Goal: Task Accomplishment & Management: Use online tool/utility

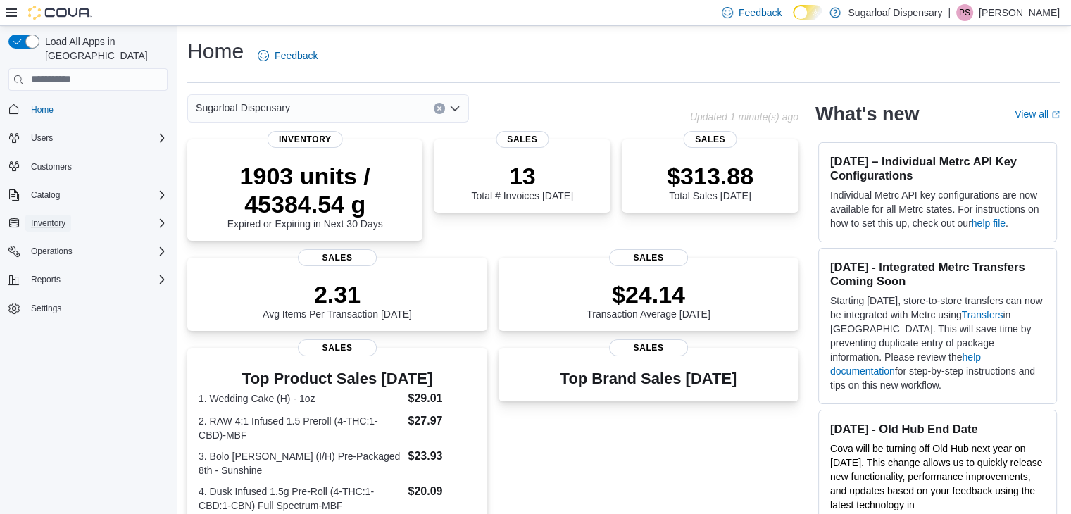
click at [59, 218] on span "Inventory" at bounding box center [48, 223] width 34 height 11
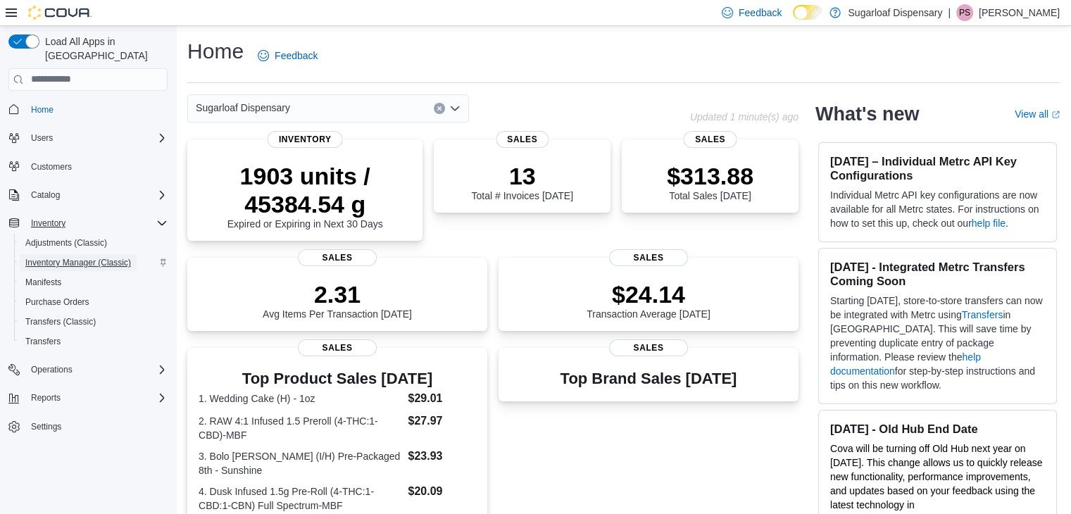
click at [93, 257] on span "Inventory Manager (Classic)" at bounding box center [78, 262] width 106 height 11
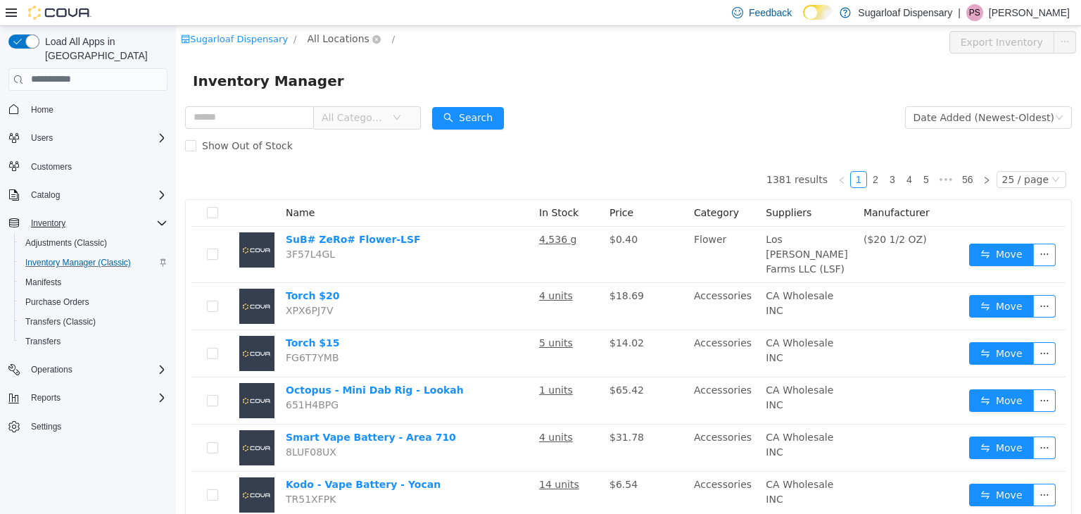
click at [334, 33] on span "All Locations" at bounding box center [339, 37] width 62 height 15
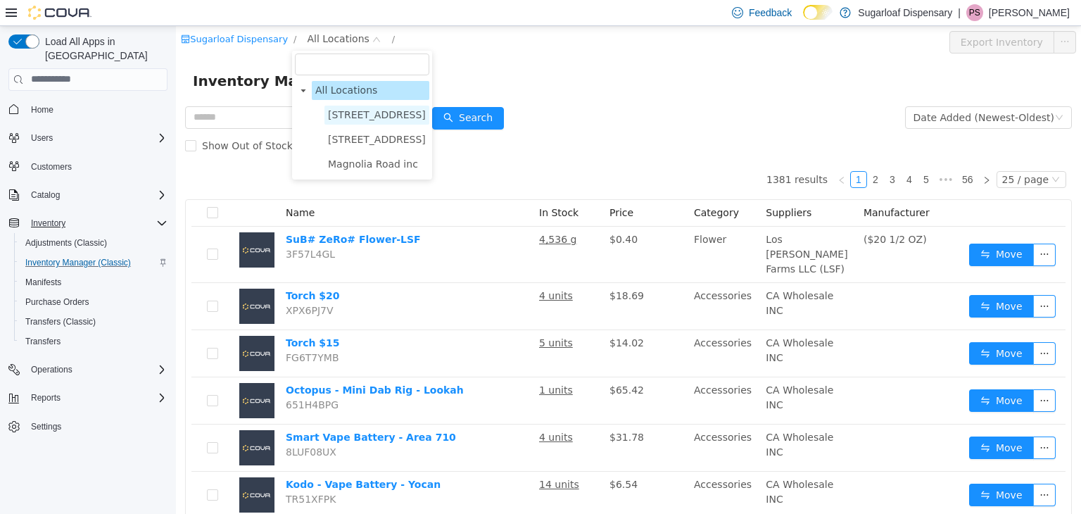
click at [358, 111] on span "[STREET_ADDRESS]" at bounding box center [377, 113] width 98 height 11
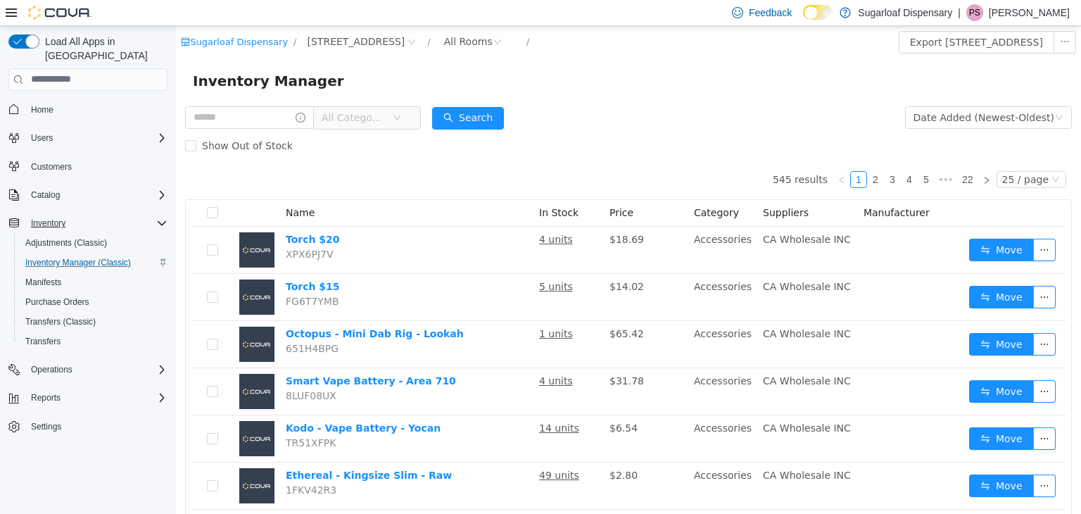
click at [376, 110] on span "All Categories" at bounding box center [354, 117] width 64 height 14
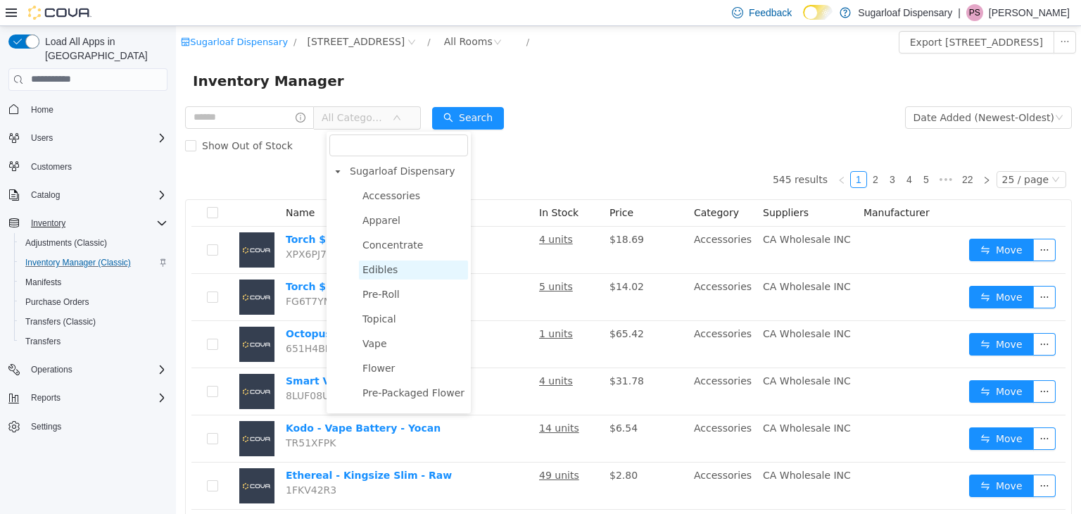
click at [391, 274] on span "Edibles" at bounding box center [380, 268] width 35 height 11
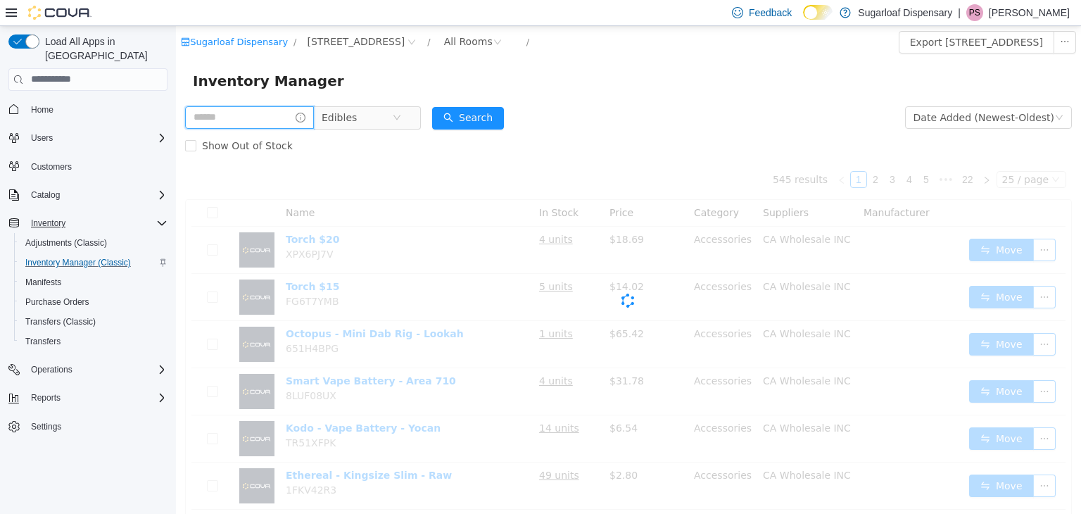
click at [288, 113] on input "text" at bounding box center [249, 117] width 129 height 23
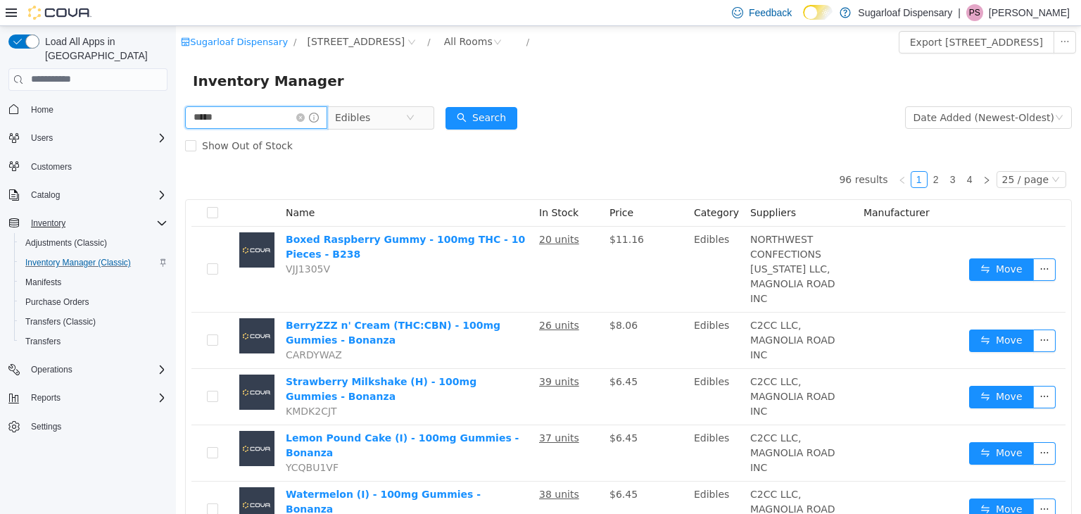
type input "**********"
click at [470, 113] on button "Search" at bounding box center [482, 117] width 72 height 23
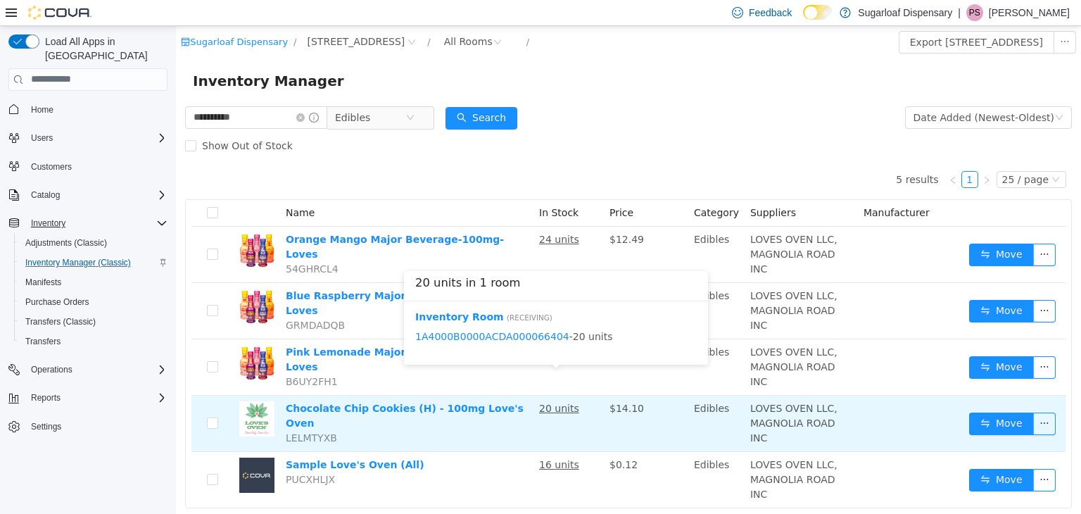
click at [549, 402] on u "20 units" at bounding box center [559, 407] width 40 height 11
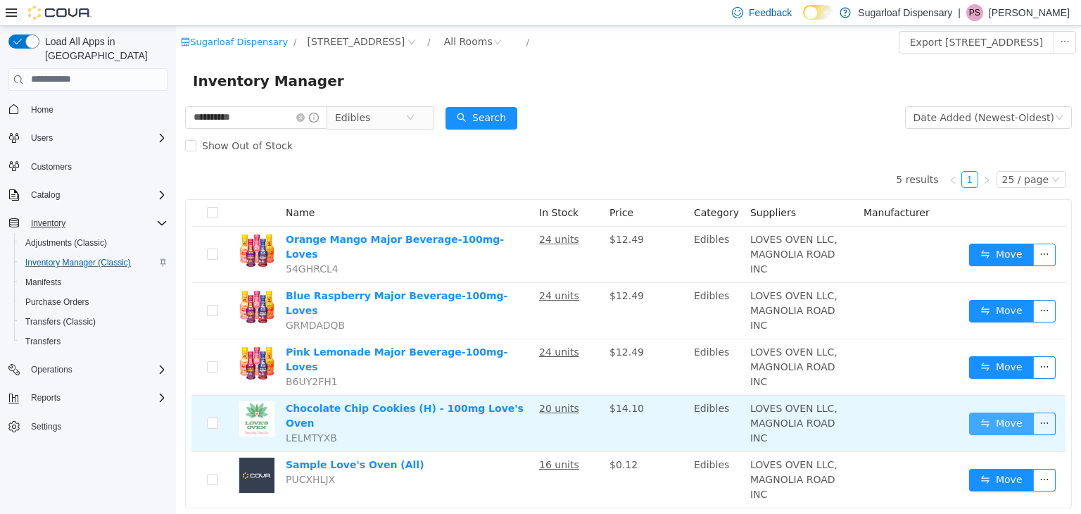
click at [981, 412] on button "Move" at bounding box center [1001, 423] width 65 height 23
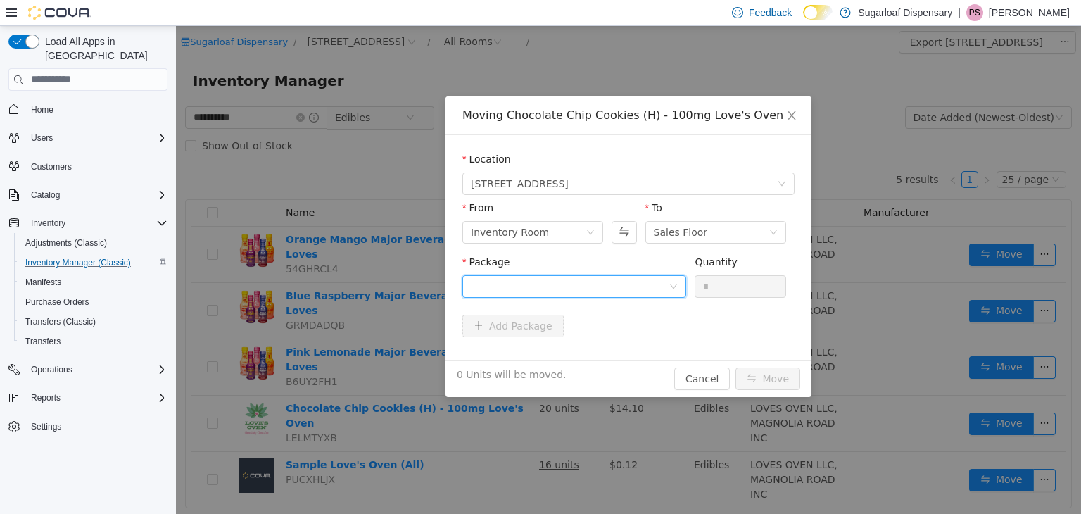
click at [625, 283] on div at bounding box center [570, 285] width 198 height 21
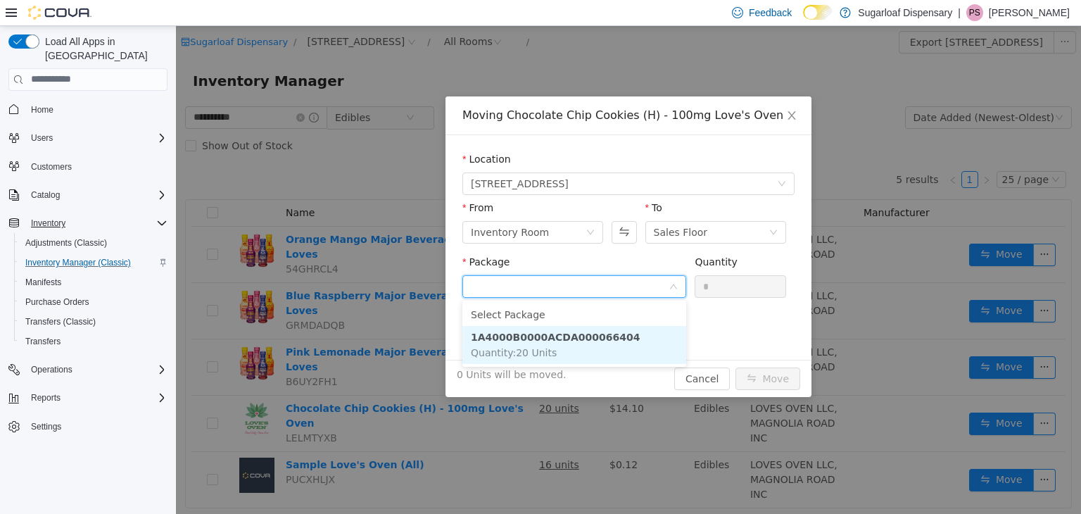
click at [594, 347] on li "1A4000B0000ACDA000066404 Quantity : 20 Units" at bounding box center [575, 344] width 224 height 38
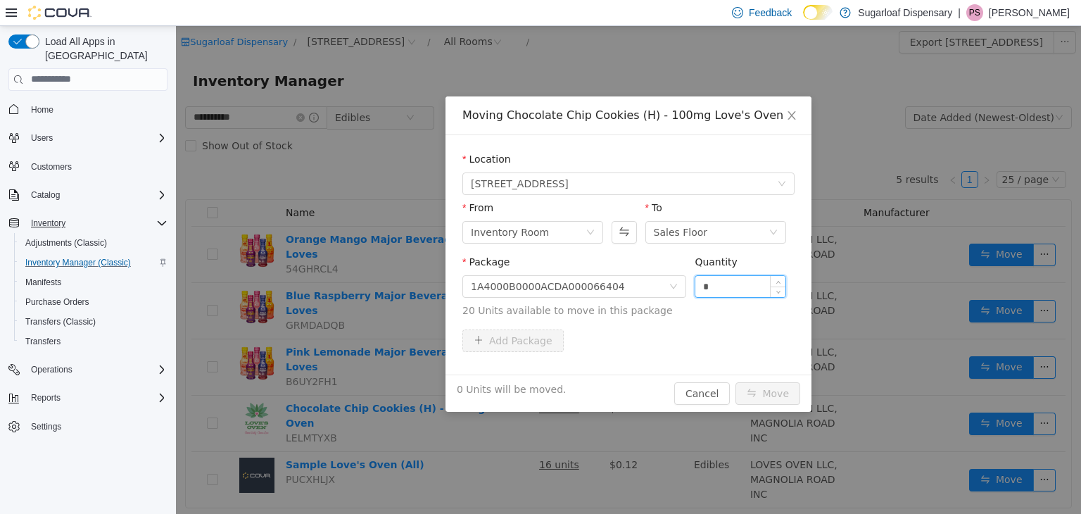
click at [726, 288] on input "*" at bounding box center [741, 285] width 90 height 21
type input "**"
click at [768, 401] on button "Move" at bounding box center [768, 393] width 65 height 23
